Goal: Task Accomplishment & Management: Complete application form

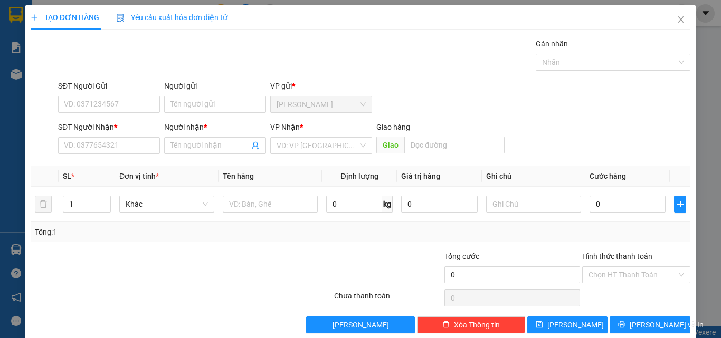
click at [105, 94] on div "SĐT Người Gửi" at bounding box center [109, 88] width 102 height 16
click at [105, 101] on input "SĐT Người Gửi" at bounding box center [109, 104] width 102 height 17
type input "0398876482"
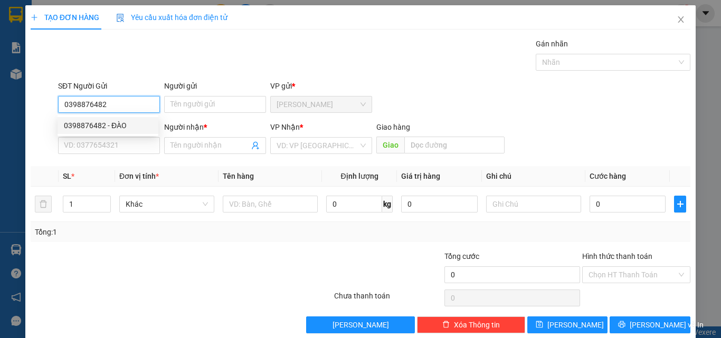
click at [120, 125] on div "0398876482 - ĐÀO" at bounding box center [108, 126] width 88 height 12
type input "ĐÀO"
type input "0862600265"
type input "DOANH"
type input "120.000"
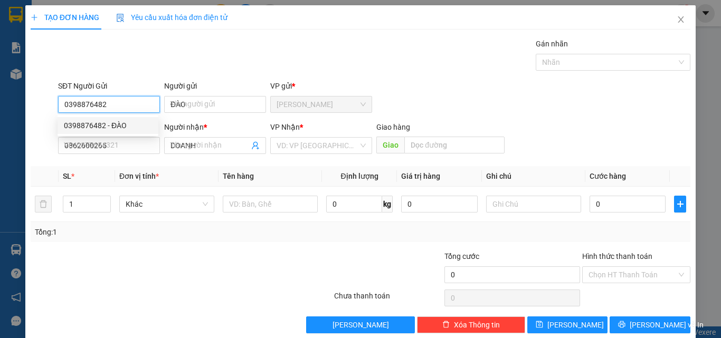
type input "120.000"
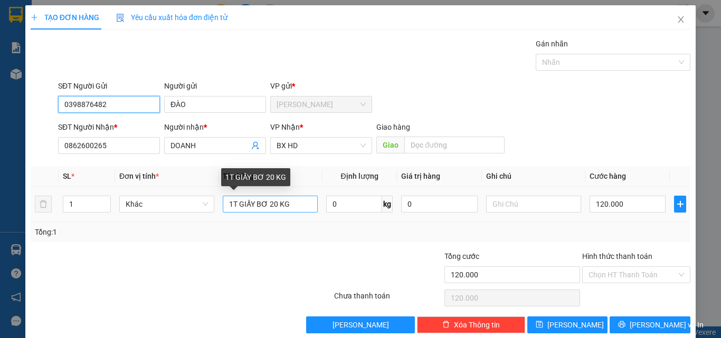
type input "0398876482"
click at [263, 207] on input "1T GIẤY BƠ 20 KG" at bounding box center [270, 204] width 95 height 17
click at [269, 207] on input "1T GIẤY SR 20 KG" at bounding box center [270, 204] width 95 height 17
click at [271, 207] on input "1T GIẤY SR 20 KG" at bounding box center [270, 204] width 95 height 17
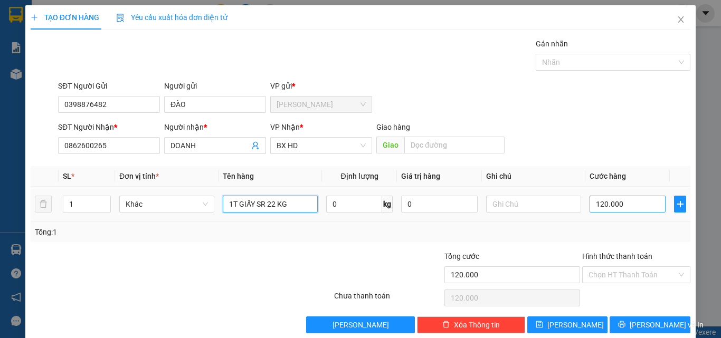
type input "1T GIẤY SR 22 KG"
click at [594, 209] on input "120.000" at bounding box center [627, 204] width 76 height 17
type input "1"
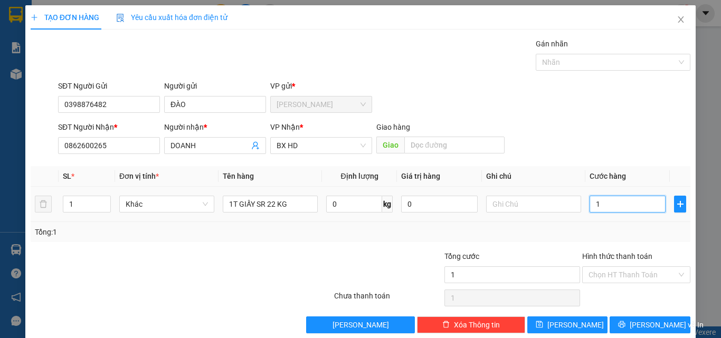
type input "17"
type input "170"
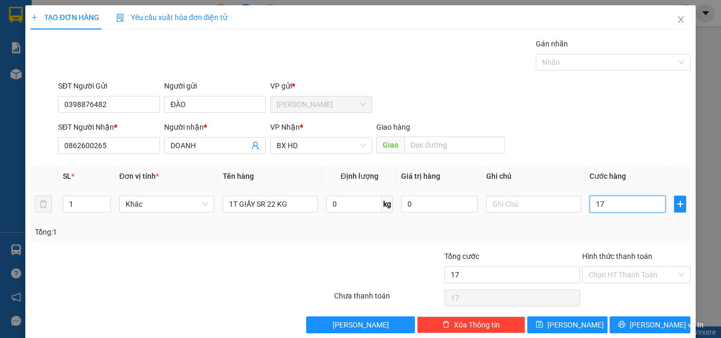
type input "170"
type input "1.700"
type input "17.000"
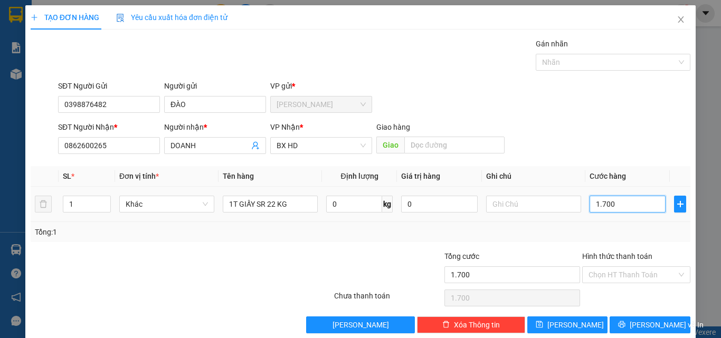
type input "17.000"
type input "170.000"
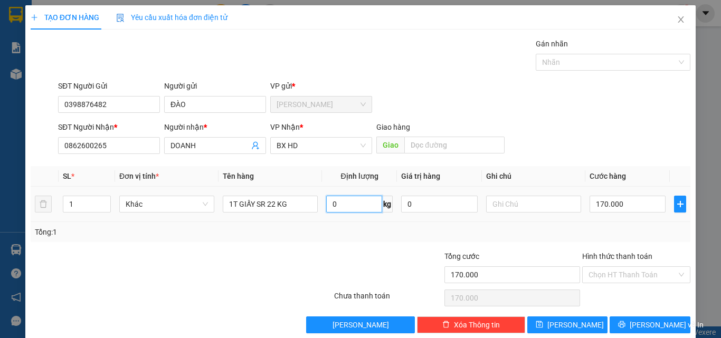
click at [348, 209] on input "0" at bounding box center [354, 204] width 56 height 17
type input "22"
click at [624, 276] on input "Hình thức thanh toán" at bounding box center [632, 275] width 88 height 16
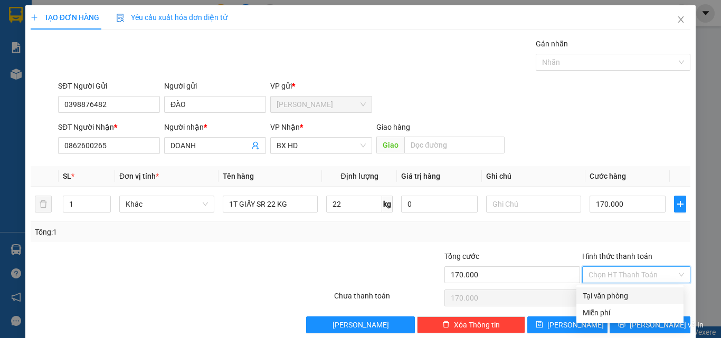
click at [610, 296] on div "Tại văn phòng" at bounding box center [629, 296] width 94 height 12
type input "0"
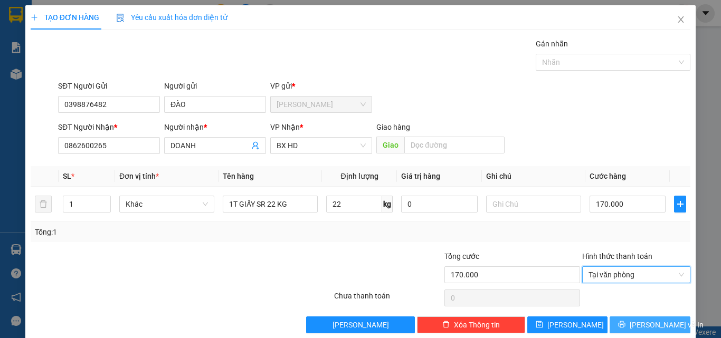
click at [636, 329] on span "[PERSON_NAME] và In" at bounding box center [666, 325] width 74 height 12
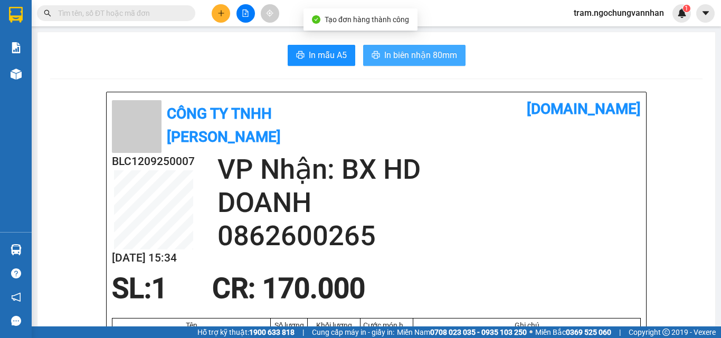
click at [413, 50] on span "In biên nhận 80mm" at bounding box center [420, 55] width 73 height 13
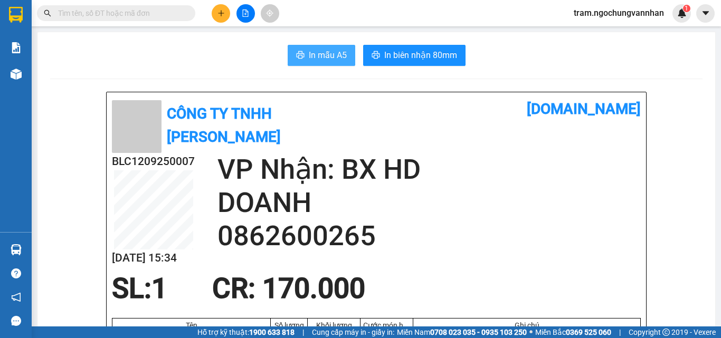
click at [342, 53] on span "In mẫu A5" at bounding box center [328, 55] width 38 height 13
click at [317, 55] on span "In mẫu A5" at bounding box center [328, 55] width 38 height 13
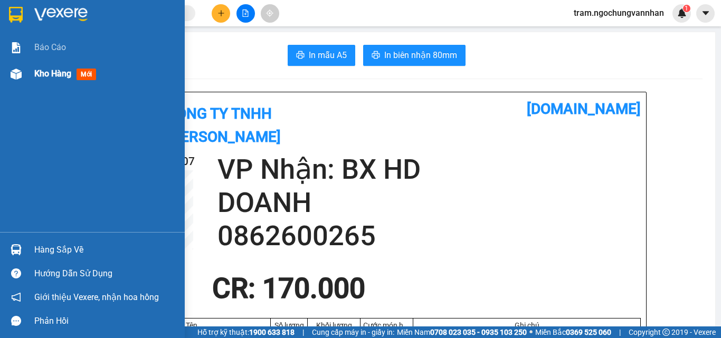
click at [38, 73] on span "Kho hàng" at bounding box center [52, 74] width 37 height 10
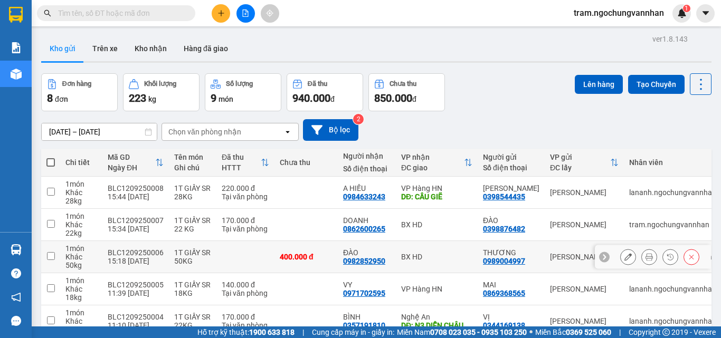
scroll to position [164, 0]
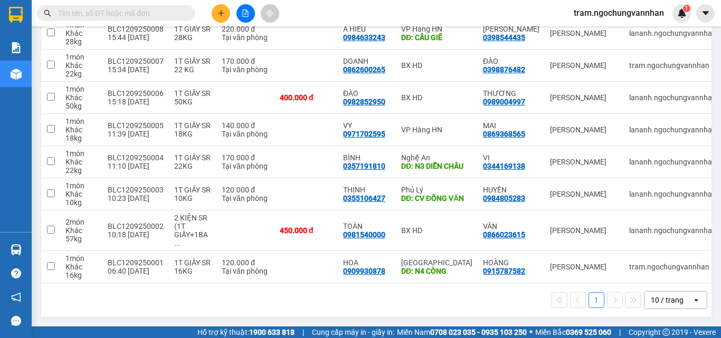
click at [671, 302] on div "10 / trang" at bounding box center [667, 300] width 33 height 11
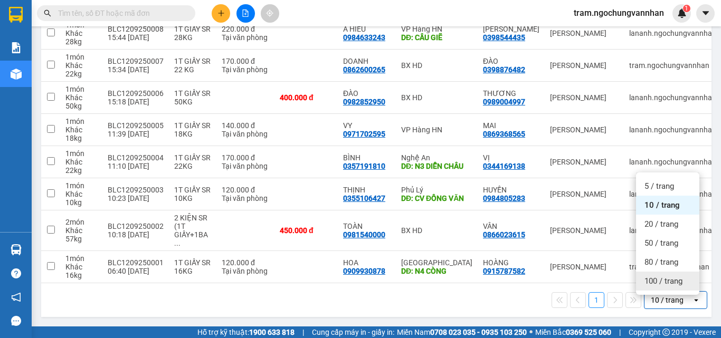
click at [665, 276] on span "100 / trang" at bounding box center [663, 281] width 38 height 11
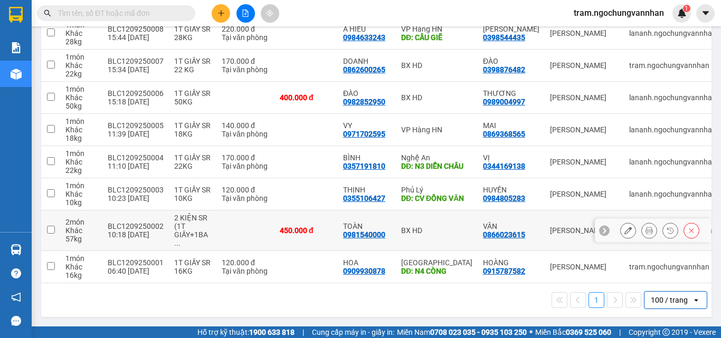
scroll to position [0, 0]
